Goal: Task Accomplishment & Management: Use online tool/utility

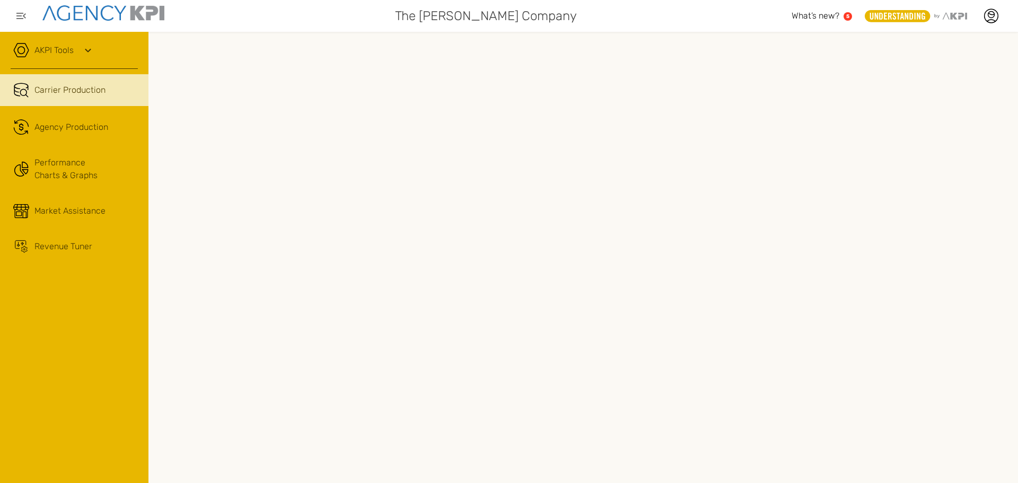
click at [43, 49] on link "AKPI Tools" at bounding box center [53, 50] width 39 height 13
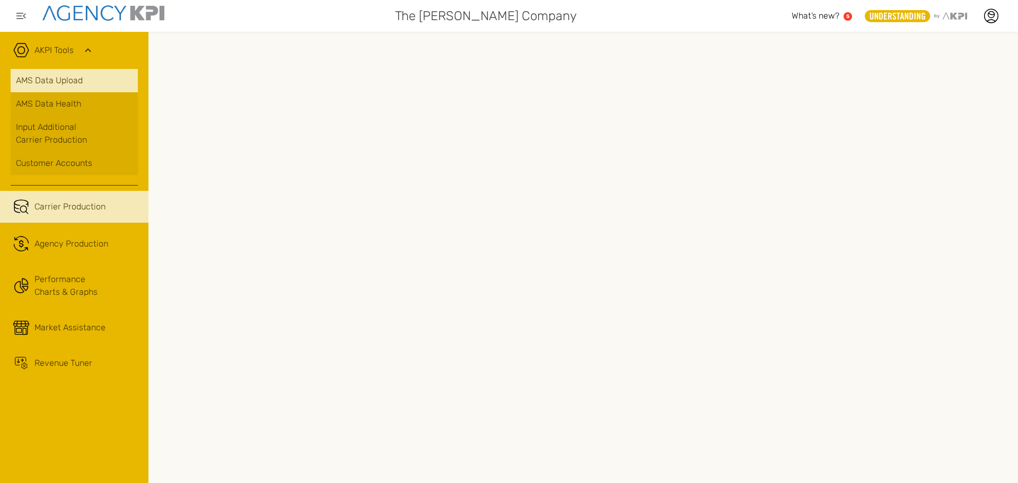
click at [64, 74] on link "AMS Data Upload" at bounding box center [74, 80] width 127 height 23
click at [995, 15] on icon at bounding box center [991, 15] width 6 height 6
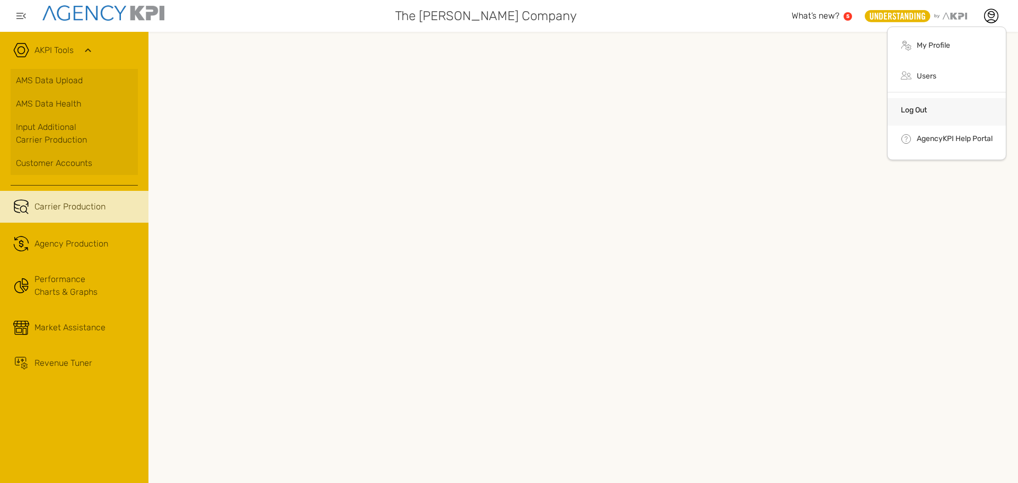
click at [924, 101] on li "Log Out" at bounding box center [946, 112] width 118 height 28
